Goal: Task Accomplishment & Management: Manage account settings

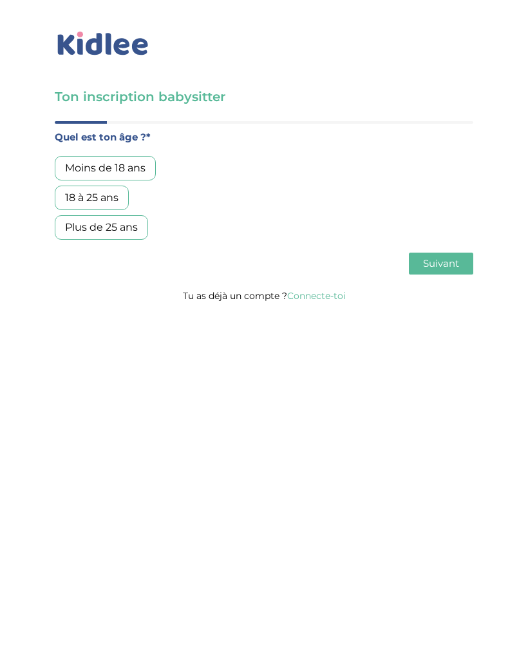
click at [314, 309] on div "Ton inscription babysitter Merci de vérifier que tous les champs sont remplis a…" at bounding box center [264, 155] width 548 height 311
click at [329, 283] on div "Quel est ton âge ?* Moins de 18 ans 18 à 25 ans Plus de 25 ans As tu tes dispon…" at bounding box center [264, 204] width 419 height 166
click at [326, 298] on link "Connecte-toi" at bounding box center [316, 296] width 59 height 12
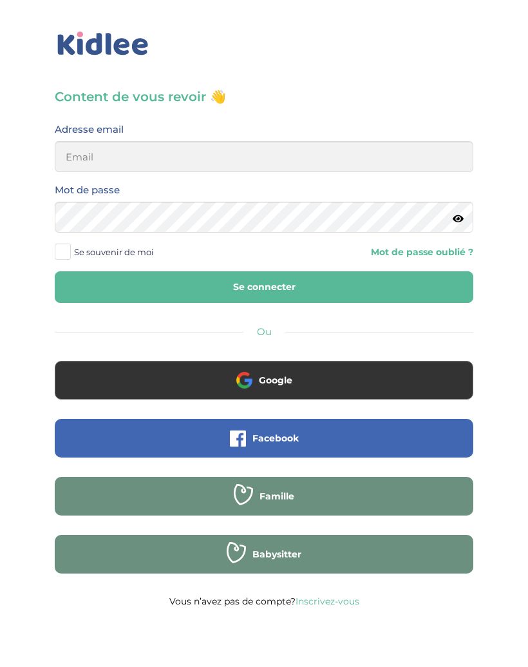
click at [458, 46] on div at bounding box center [264, 44] width 445 height 30
click at [322, 378] on button "Google" at bounding box center [264, 380] width 419 height 39
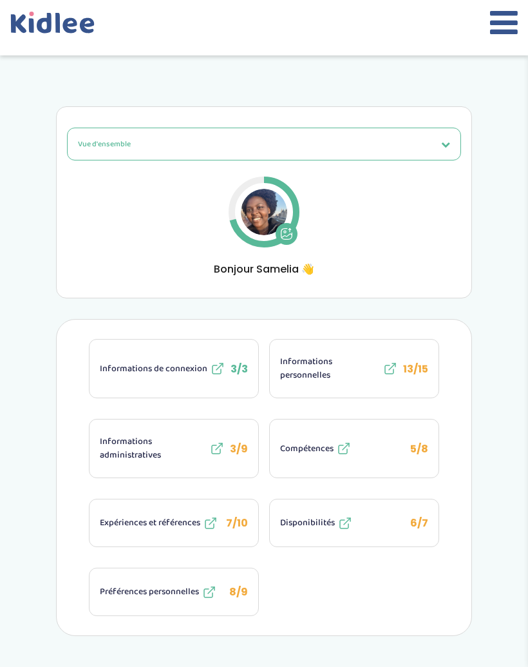
click at [503, 32] on icon at bounding box center [504, 22] width 28 height 32
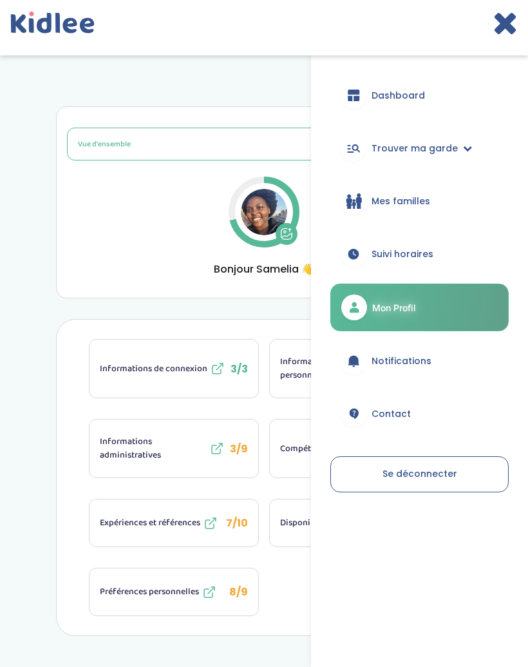
click at [373, 82] on link "Dashboard" at bounding box center [420, 95] width 178 height 46
click at [387, 91] on span "Dashboard" at bounding box center [398, 96] width 53 height 14
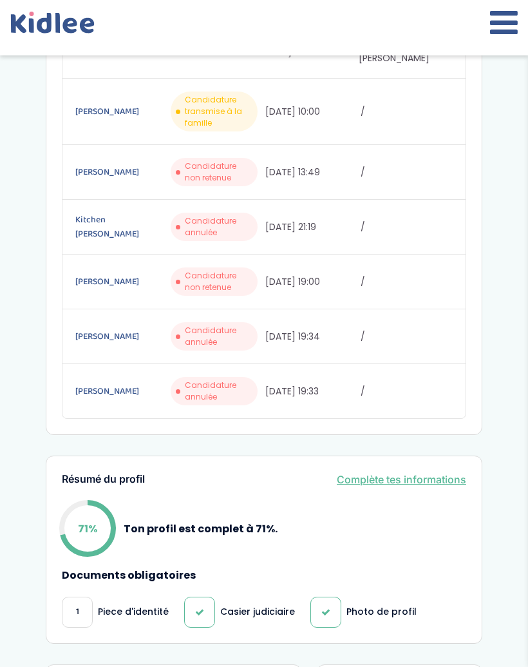
scroll to position [206, 0]
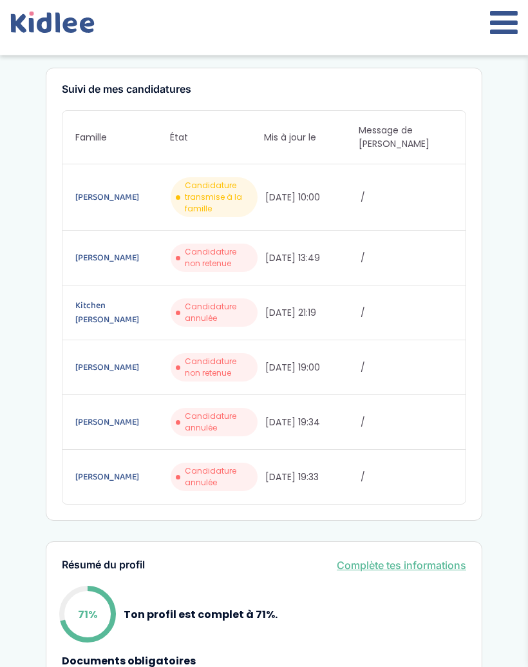
click at [117, 191] on link "[PERSON_NAME]" at bounding box center [121, 198] width 93 height 14
